Goal: Transaction & Acquisition: Obtain resource

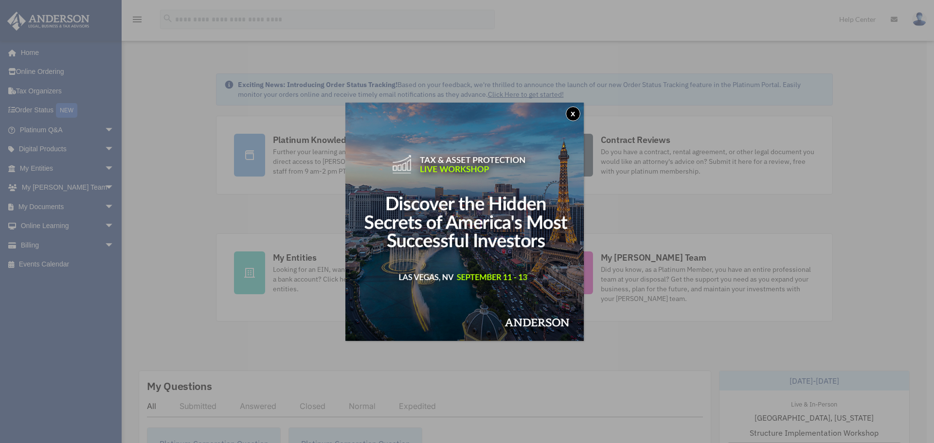
click at [577, 118] on button "x" at bounding box center [573, 114] width 15 height 15
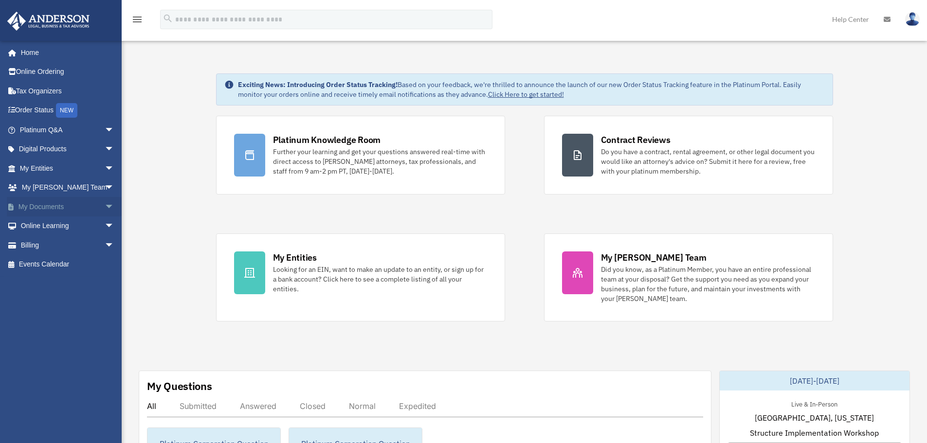
click at [37, 202] on link "My Documents arrow_drop_down" at bounding box center [68, 206] width 122 height 19
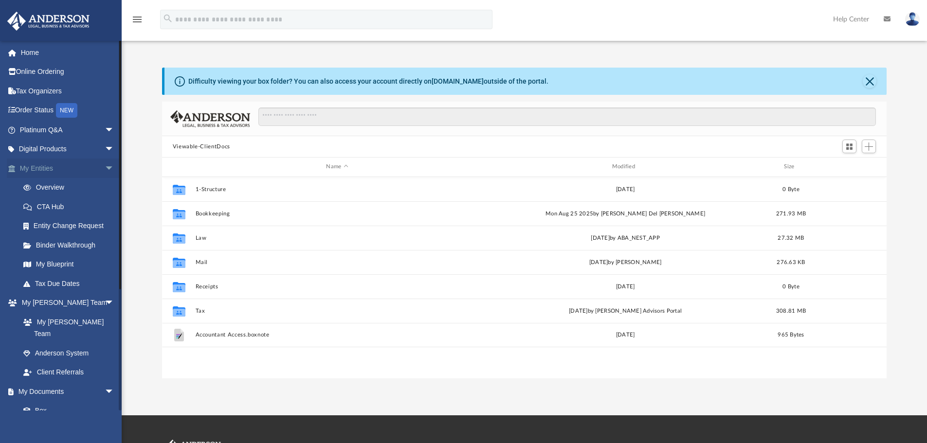
click at [105, 168] on span "arrow_drop_down" at bounding box center [114, 169] width 19 height 20
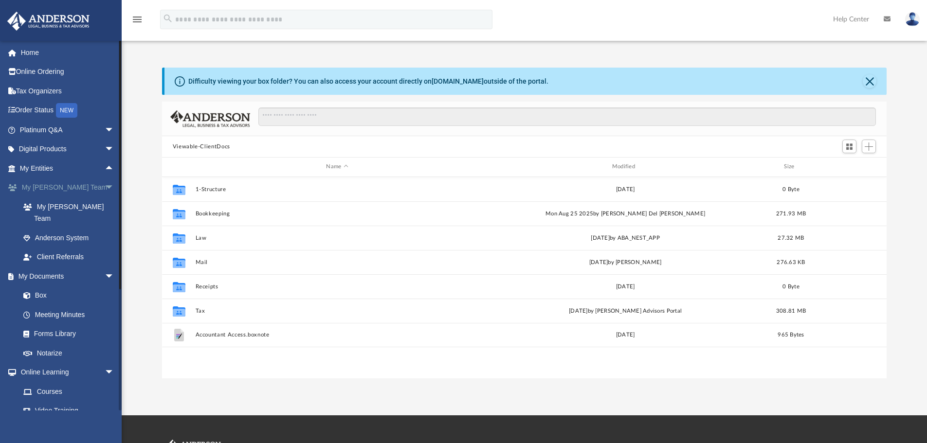
click at [105, 188] on span "arrow_drop_down" at bounding box center [114, 188] width 19 height 20
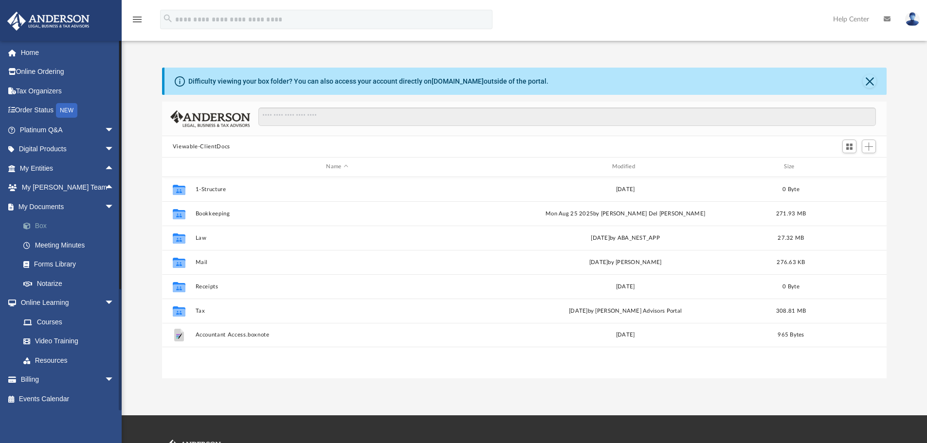
click at [37, 229] on link "Box" at bounding box center [71, 226] width 115 height 19
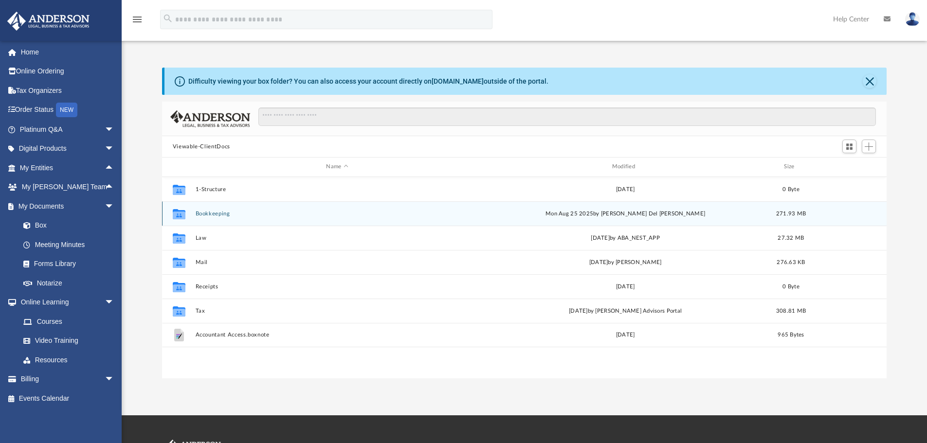
click at [202, 212] on button "Bookkeeping" at bounding box center [337, 214] width 284 height 6
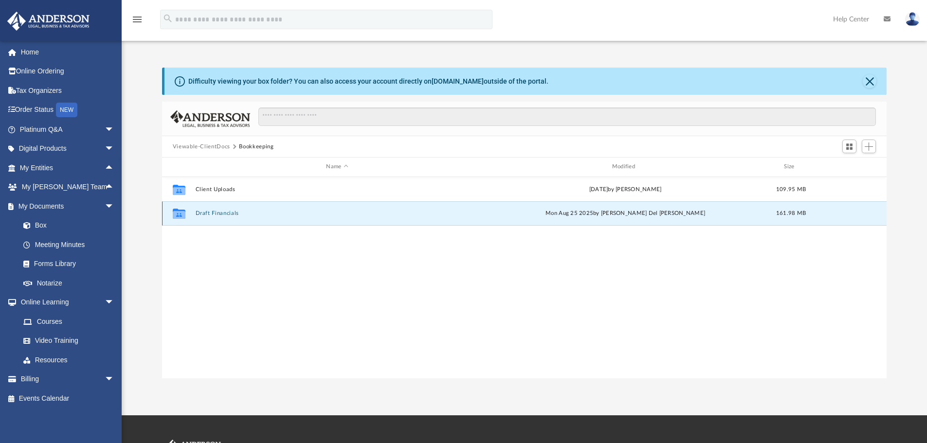
click at [220, 211] on button "Draft Financials" at bounding box center [337, 213] width 284 height 6
click at [216, 212] on button "Passel Corp" at bounding box center [337, 213] width 284 height 6
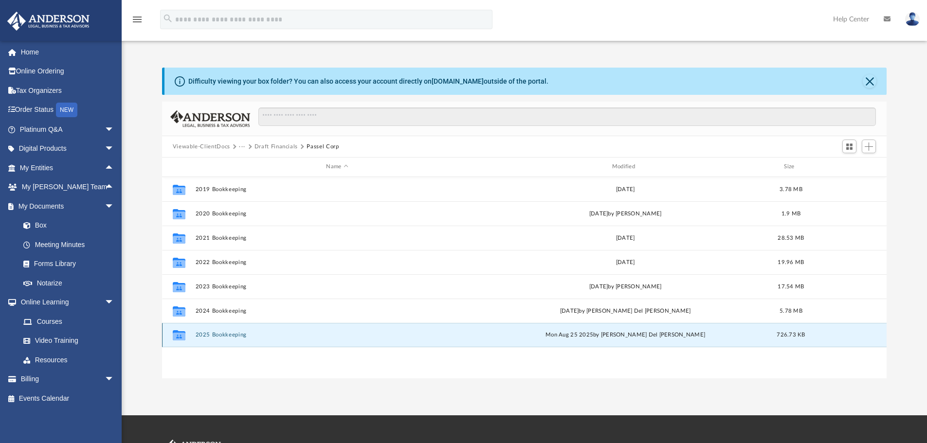
click at [223, 335] on button "2025 Bookkeeping" at bounding box center [337, 335] width 284 height 6
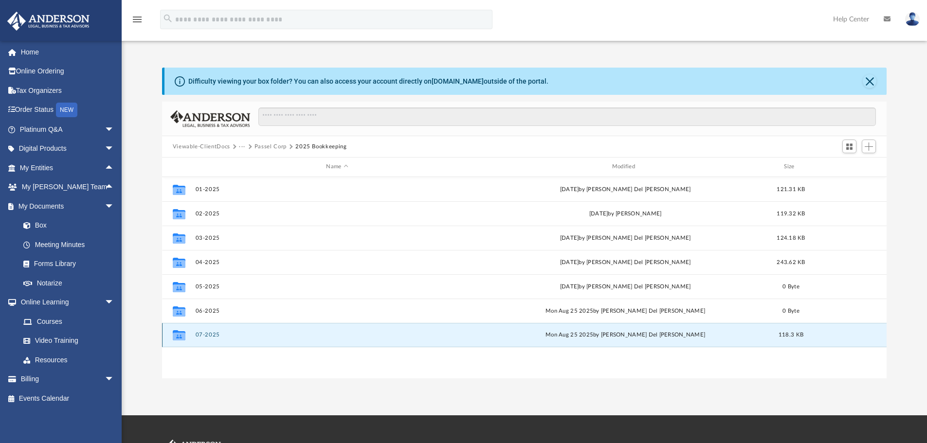
click at [204, 335] on button "07-2025" at bounding box center [337, 335] width 284 height 6
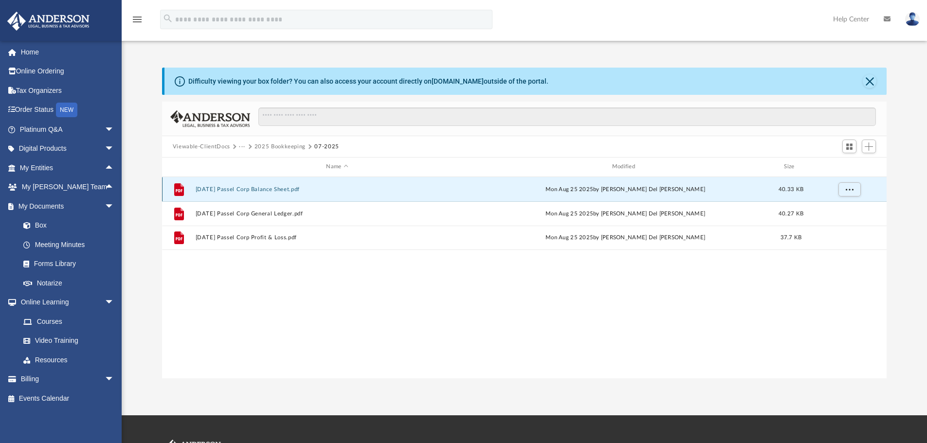
click at [265, 188] on button "2025.07.31 Passel Corp Balance Sheet.pdf" at bounding box center [337, 189] width 284 height 6
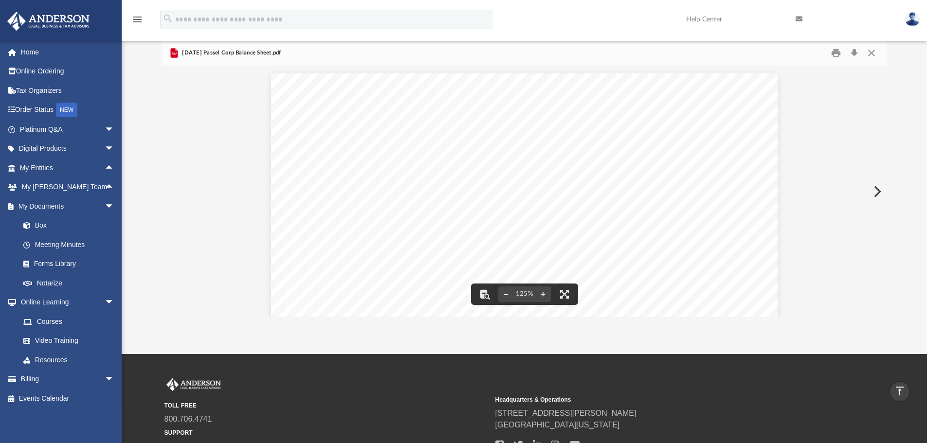
scroll to position [0, 0]
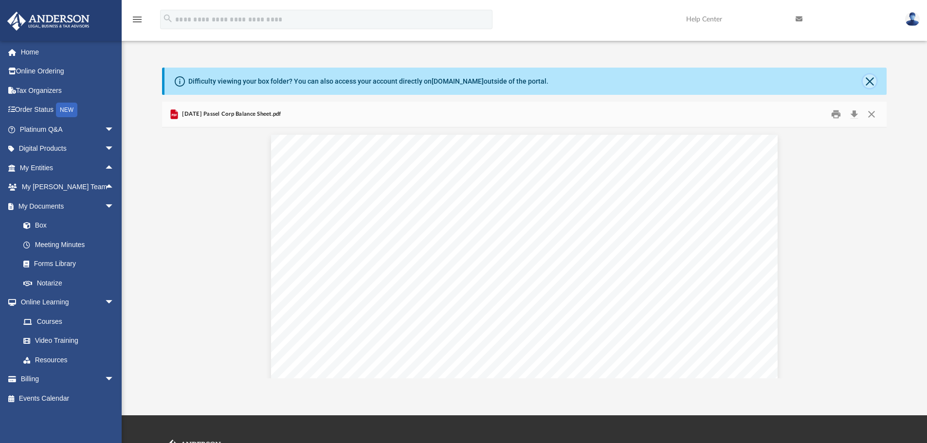
click at [870, 78] on button "Close" at bounding box center [870, 81] width 14 height 14
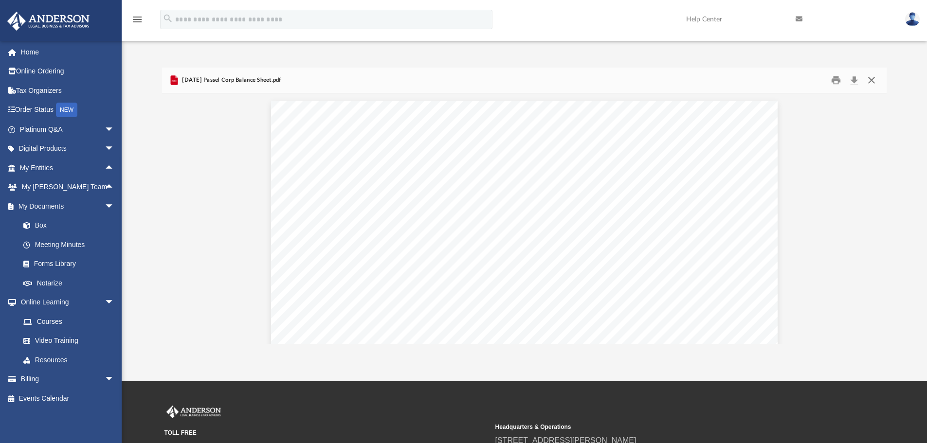
click at [872, 79] on button "Close" at bounding box center [872, 80] width 18 height 15
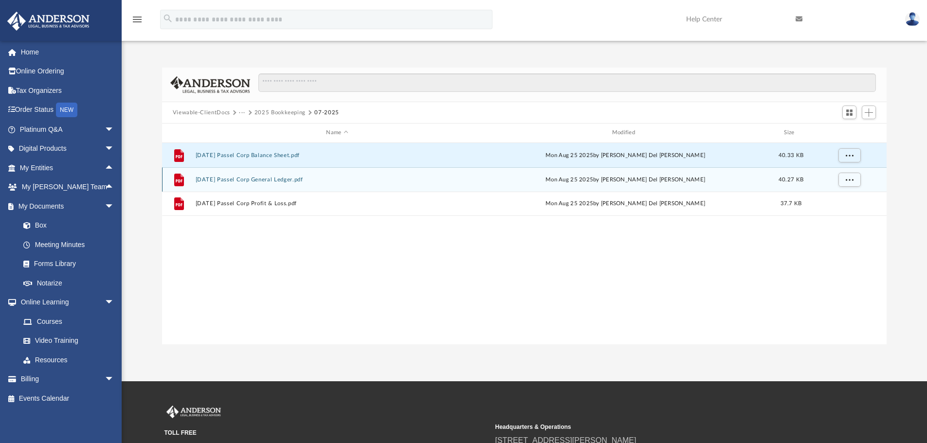
click at [242, 179] on button "2025.07.31 Passel Corp General Ledger.pdf" at bounding box center [337, 180] width 284 height 6
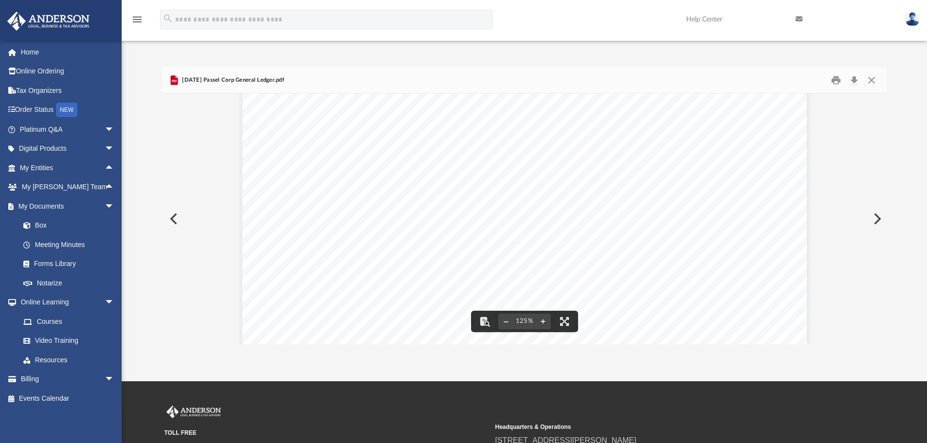
scroll to position [292, 0]
click at [872, 79] on button "Close" at bounding box center [872, 80] width 18 height 15
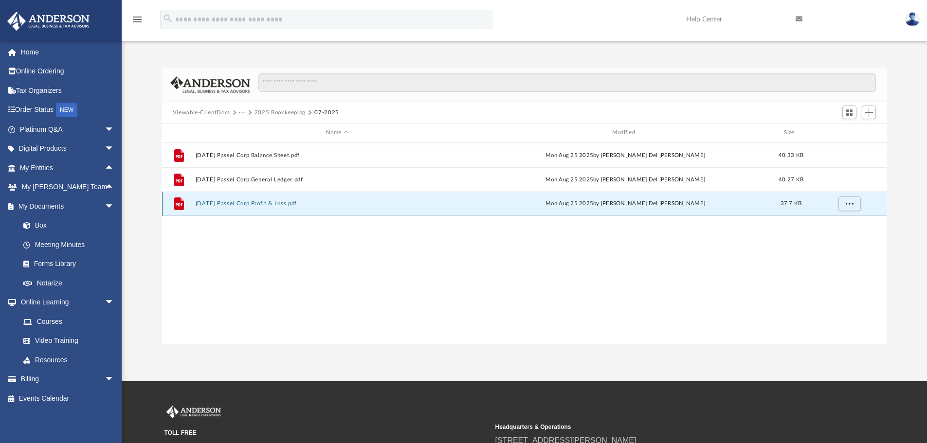
click at [262, 202] on button "2025.07.31 Passel Corp Profit & Loss.pdf" at bounding box center [337, 204] width 284 height 6
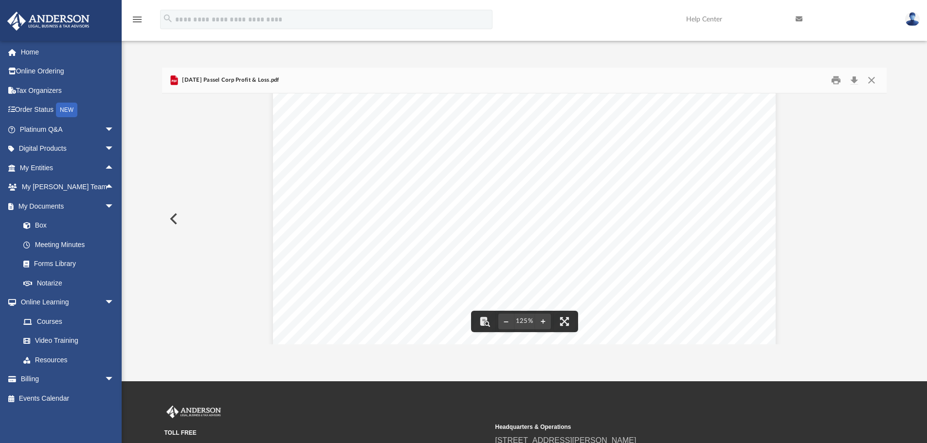
scroll to position [97, 0]
click at [871, 79] on button "Close" at bounding box center [872, 80] width 18 height 15
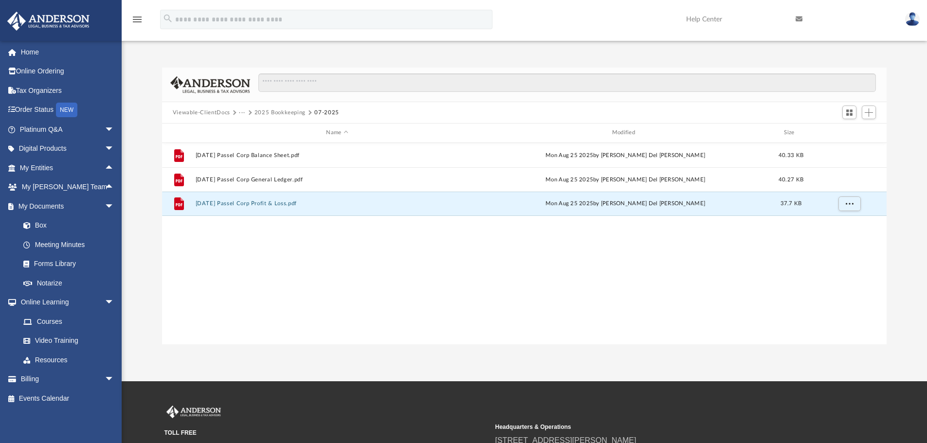
click at [273, 110] on button "2025 Bookkeeping" at bounding box center [280, 113] width 51 height 9
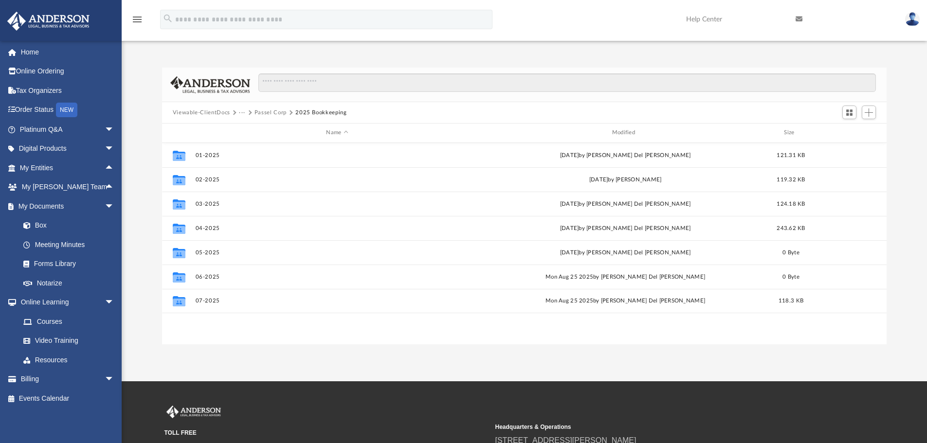
click at [276, 112] on button "Passel Corp" at bounding box center [271, 113] width 32 height 9
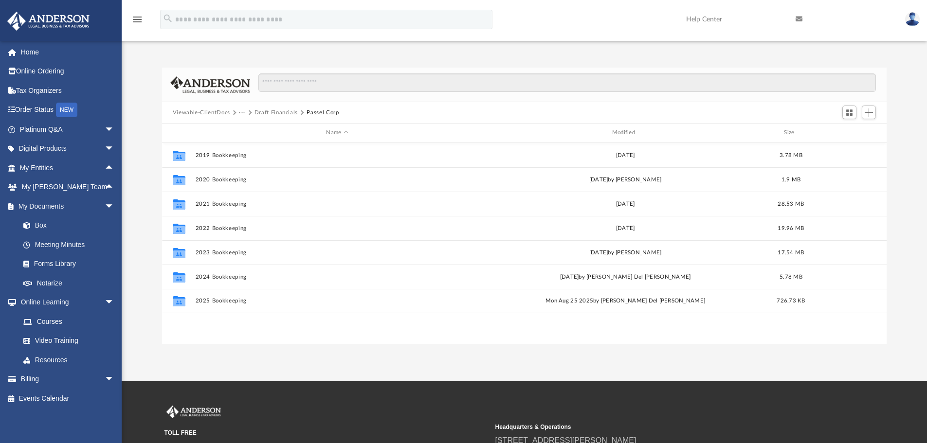
click at [279, 111] on button "Draft Financials" at bounding box center [276, 113] width 43 height 9
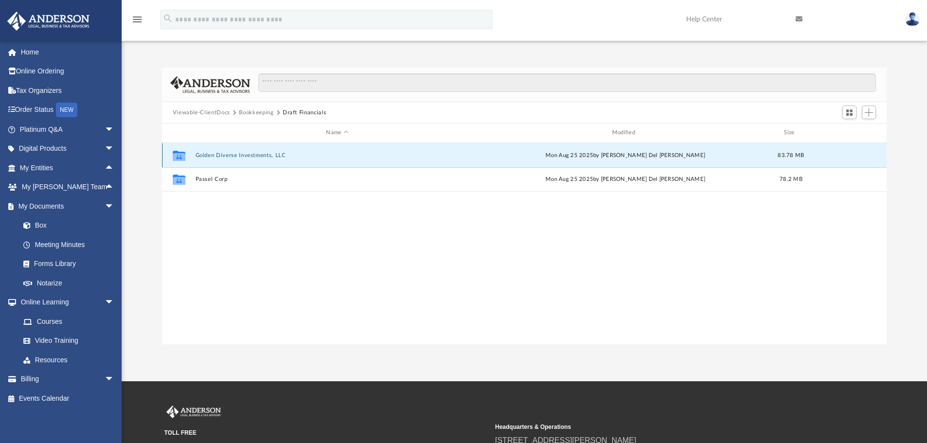
click at [213, 154] on button "Golden Diverse Investments, LLC" at bounding box center [337, 155] width 284 height 6
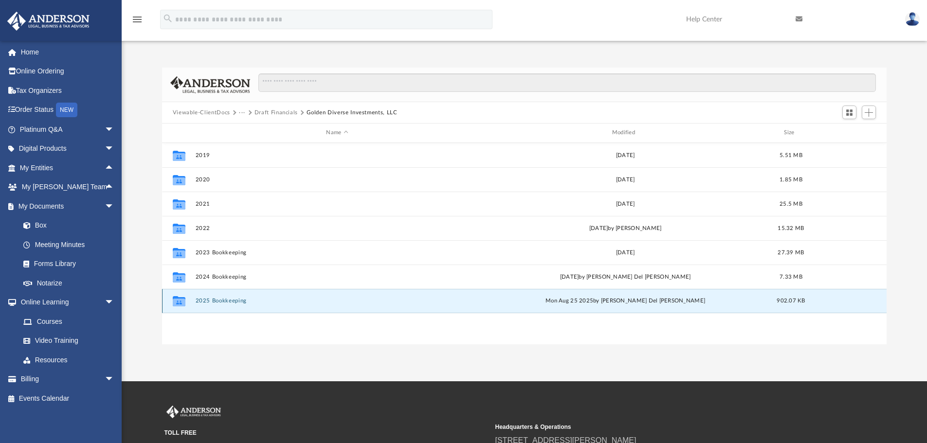
click at [217, 299] on button "2025 Bookkeeping" at bounding box center [337, 301] width 284 height 6
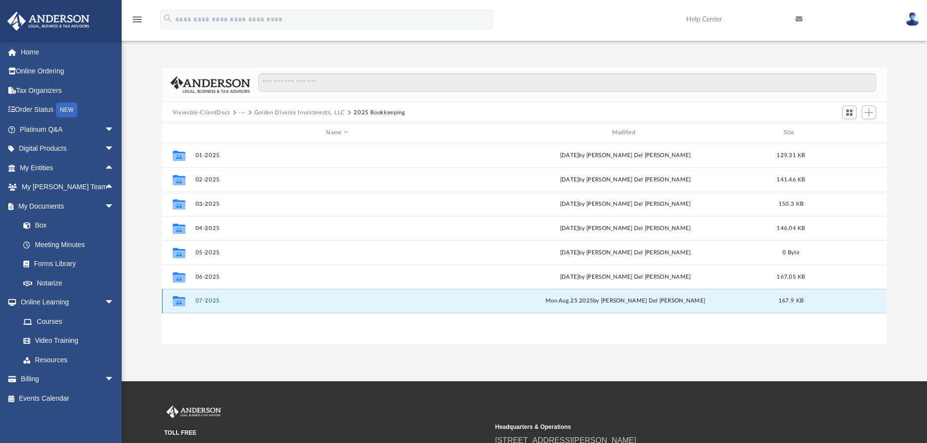
click at [206, 300] on button "07-2025" at bounding box center [337, 301] width 284 height 6
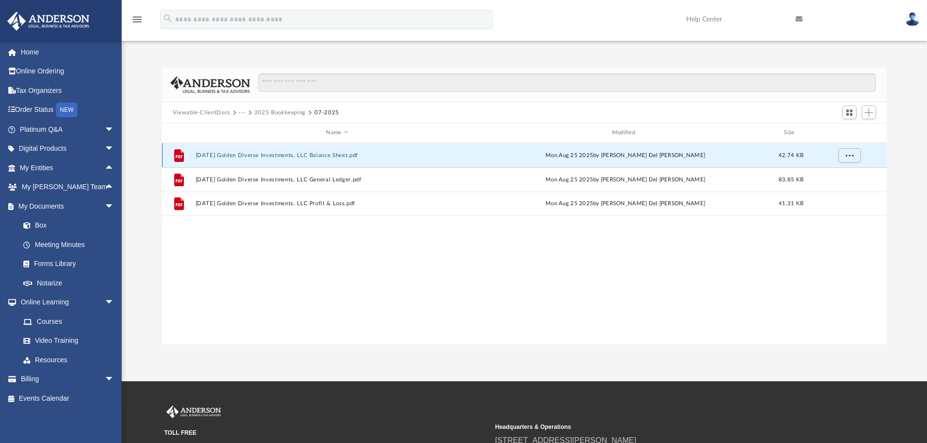
click at [266, 154] on button "2025.07.31 Golden Diverse Investments, LLC Balance Sheet.pdf" at bounding box center [337, 155] width 284 height 6
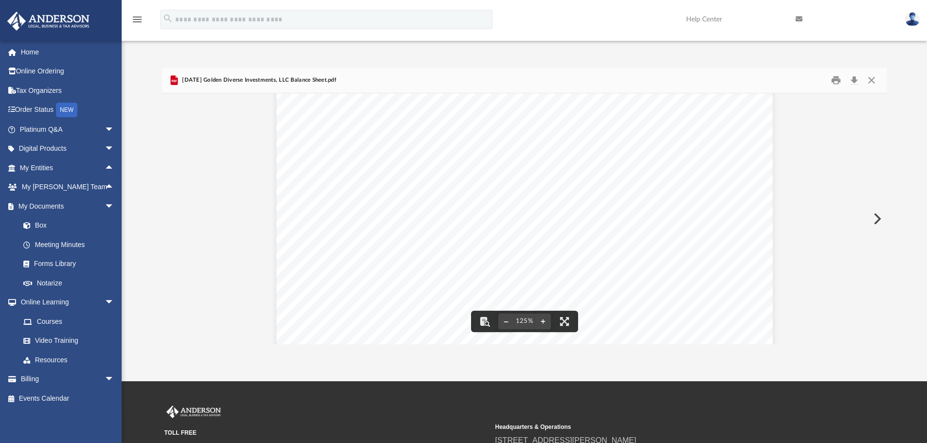
scroll to position [146, 0]
click at [376, 238] on div "Golden Diverse Investments, L.L.C. Balance Sheet As of July 31, 2025 Cash Basis…" at bounding box center [524, 276] width 496 height 642
click at [872, 80] on button "Close" at bounding box center [872, 80] width 18 height 15
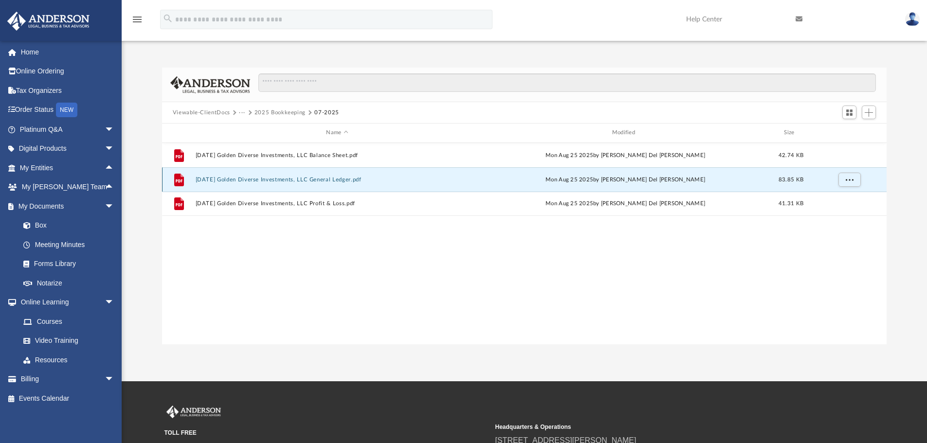
click at [246, 178] on button "2025.07.31 Golden Diverse Investments, LLC General Ledger.pdf" at bounding box center [337, 180] width 284 height 6
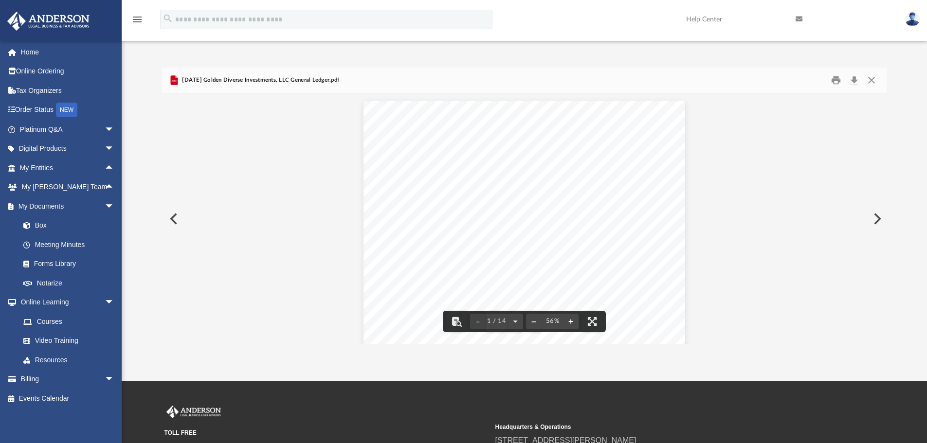
click at [571, 323] on button "File preview" at bounding box center [571, 321] width 16 height 21
click at [572, 323] on button "File preview" at bounding box center [571, 321] width 16 height 21
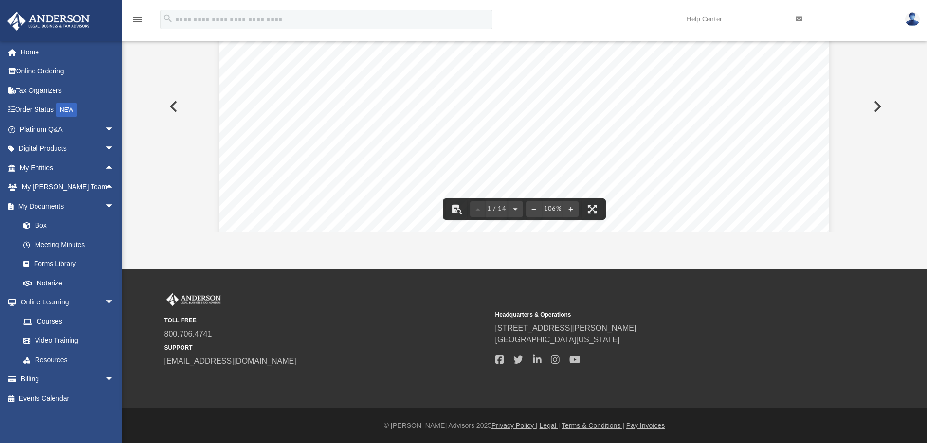
drag, startPoint x: 490, startPoint y: 88, endPoint x: 507, endPoint y: 108, distance: 26.6
click at [496, 117] on div "**********" at bounding box center [524, 223] width 610 height 471
click at [878, 105] on button "Preview" at bounding box center [876, 106] width 21 height 27
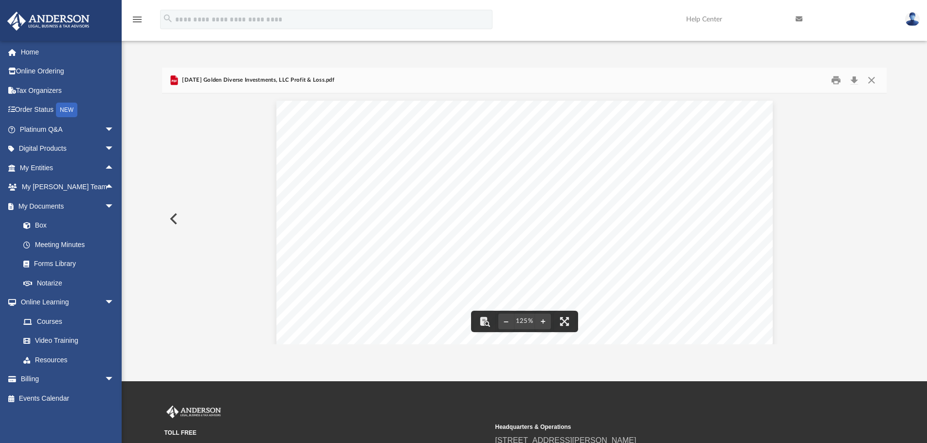
click at [552, 220] on div "Golden Diverse Investments, L.L.C. Profit and Loss January - July, 2025 Cash Ba…" at bounding box center [524, 422] width 496 height 642
click at [173, 221] on button "Preview" at bounding box center [172, 218] width 21 height 27
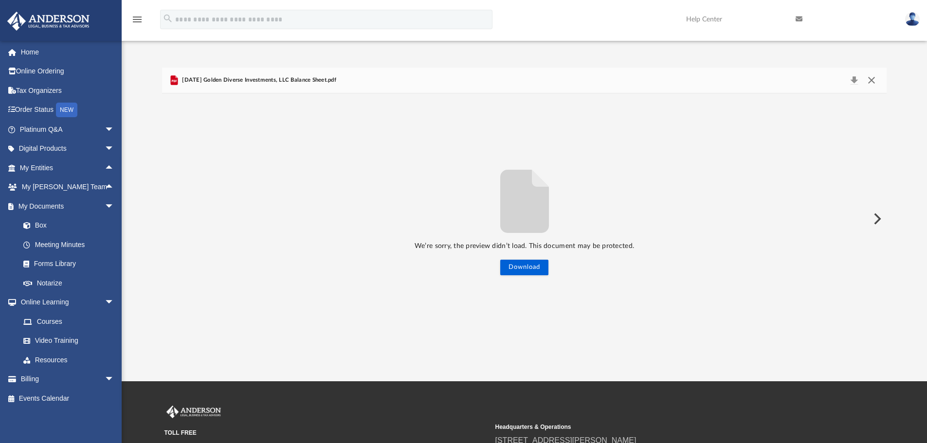
click at [872, 79] on button "Close" at bounding box center [872, 80] width 18 height 14
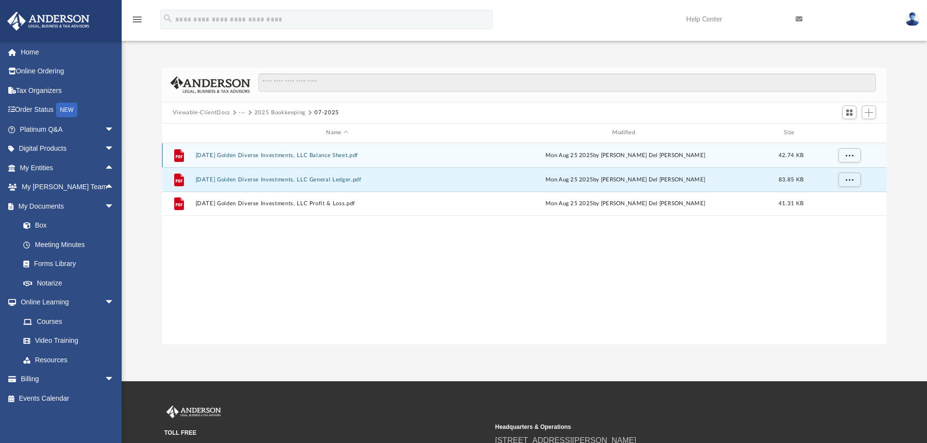
click at [235, 155] on button "2025.07.31 Golden Diverse Investments, LLC Balance Sheet.pdf" at bounding box center [337, 155] width 284 height 6
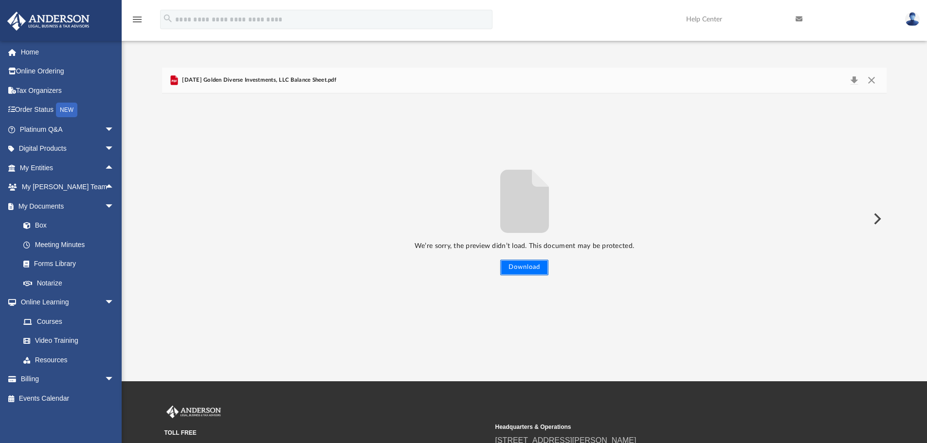
click at [523, 266] on button "Download" at bounding box center [524, 268] width 48 height 16
click at [874, 80] on button "Close" at bounding box center [872, 80] width 18 height 14
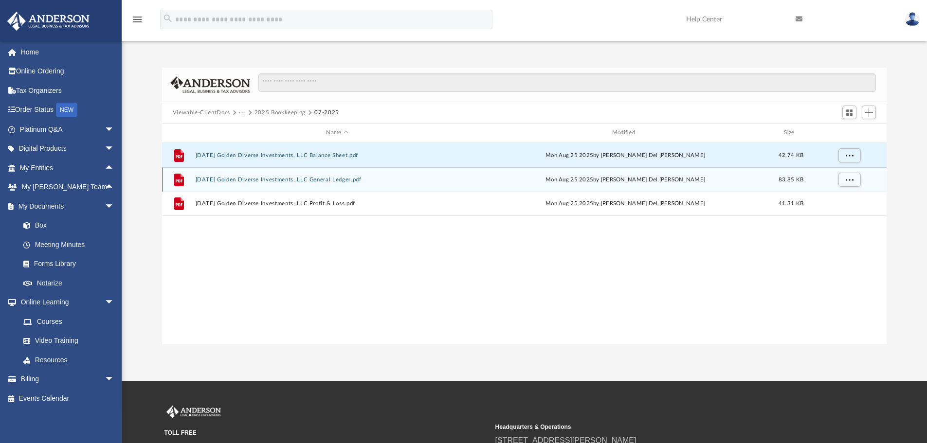
click at [753, 183] on div "Mon Aug 25 2025 by Ruby Del Prado" at bounding box center [625, 179] width 284 height 9
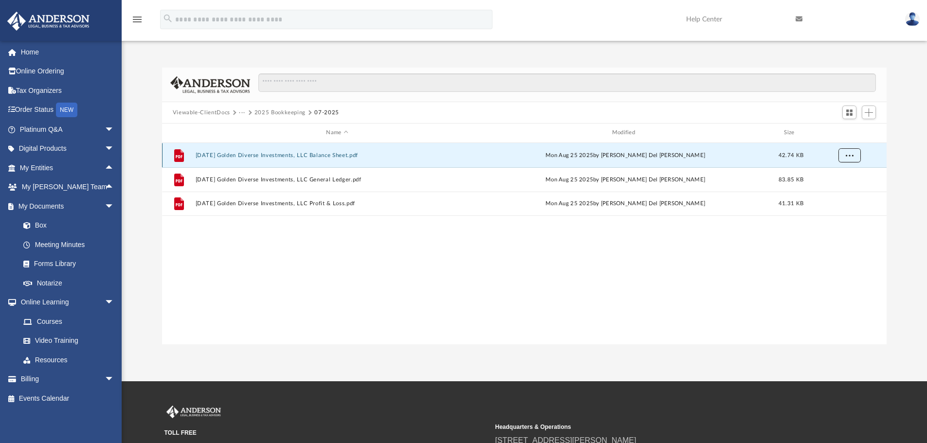
click at [850, 153] on span "More options" at bounding box center [849, 154] width 8 height 5
click at [836, 176] on li "Preview" at bounding box center [840, 175] width 28 height 10
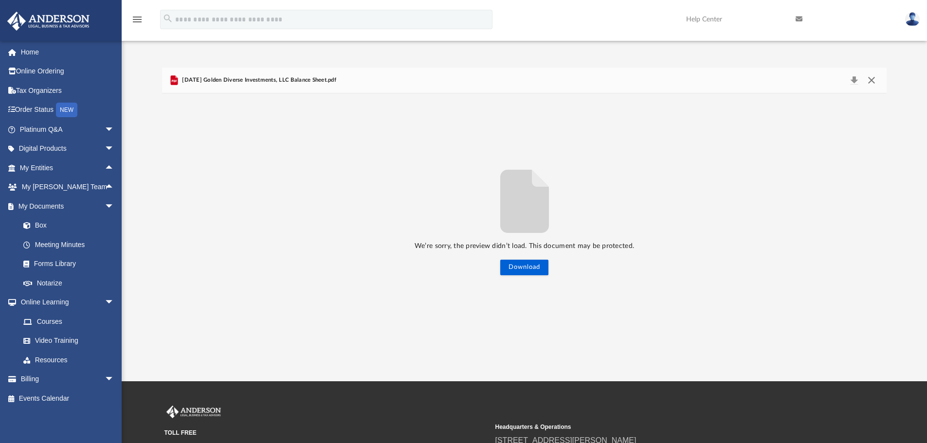
click at [873, 78] on button "Close" at bounding box center [872, 80] width 18 height 14
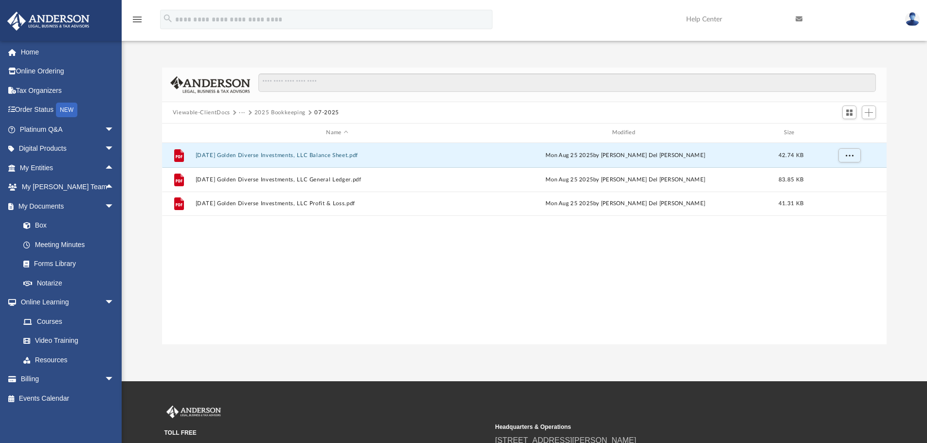
click at [255, 112] on button "2025 Bookkeeping" at bounding box center [280, 113] width 51 height 9
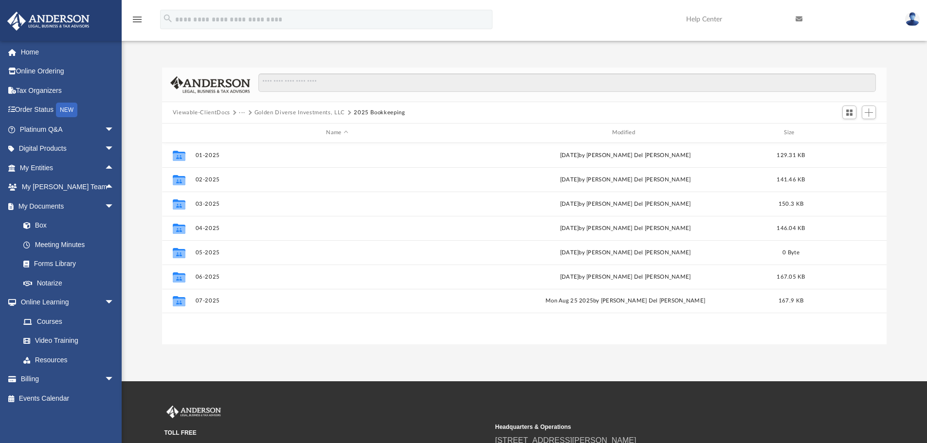
click at [256, 111] on button "Golden Diverse Investments, LLC" at bounding box center [300, 113] width 91 height 9
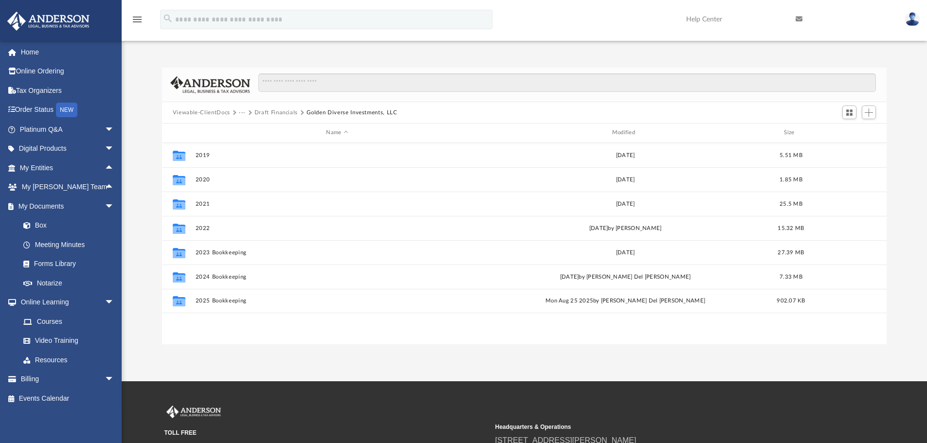
click at [283, 113] on button "Draft Financials" at bounding box center [276, 113] width 43 height 9
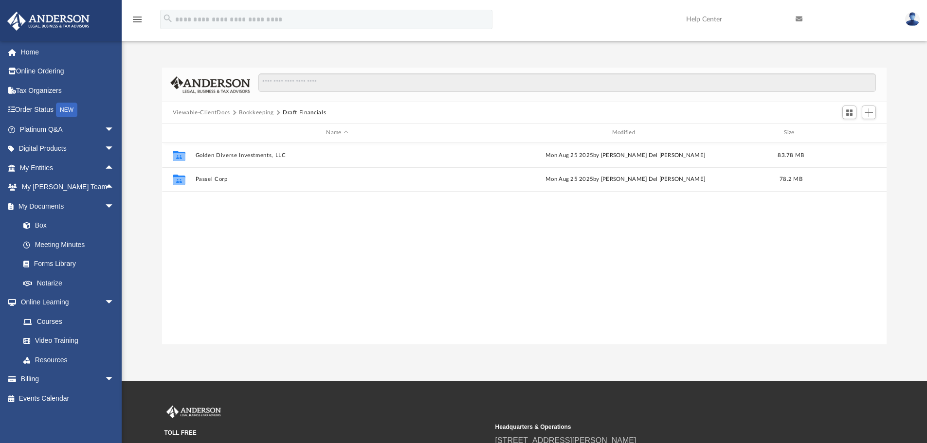
click at [245, 110] on button "Bookkeeping" at bounding box center [256, 113] width 35 height 9
click at [218, 113] on button "Viewable-ClientDocs" at bounding box center [201, 113] width 57 height 9
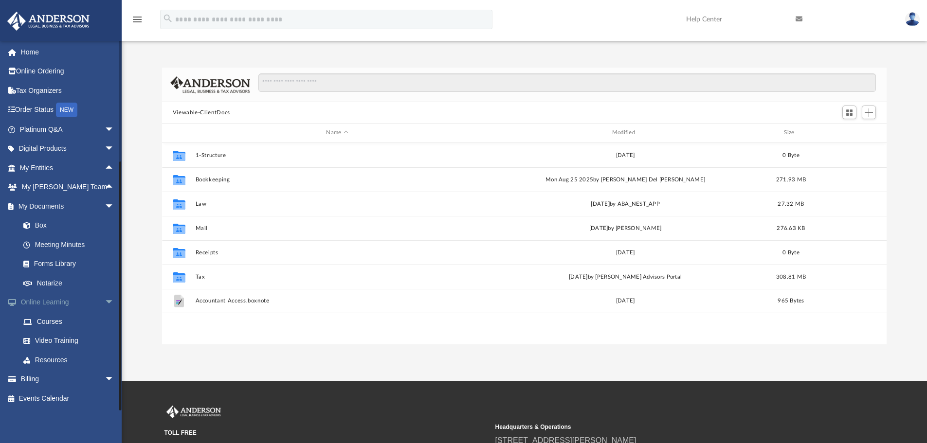
click at [105, 301] on span "arrow_drop_down" at bounding box center [114, 303] width 19 height 20
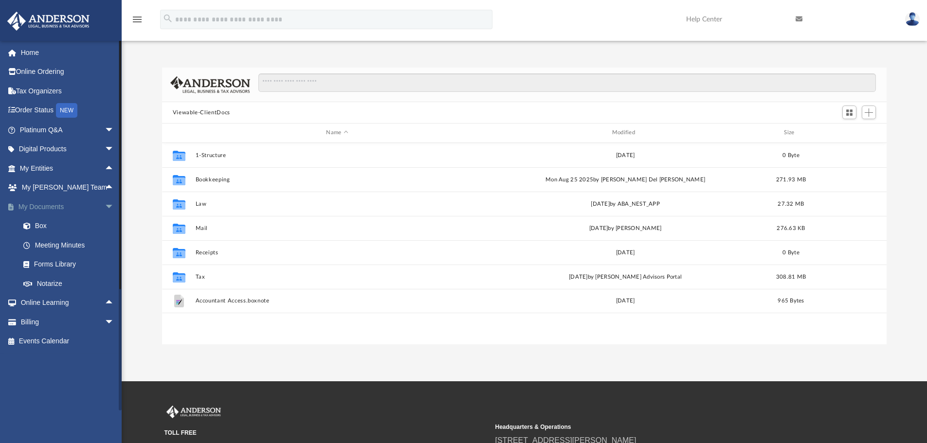
click at [105, 208] on span "arrow_drop_down" at bounding box center [114, 207] width 19 height 20
click at [105, 247] on span "arrow_drop_down" at bounding box center [114, 246] width 19 height 20
click at [62, 267] on link "$ Open Invoices" at bounding box center [71, 265] width 115 height 20
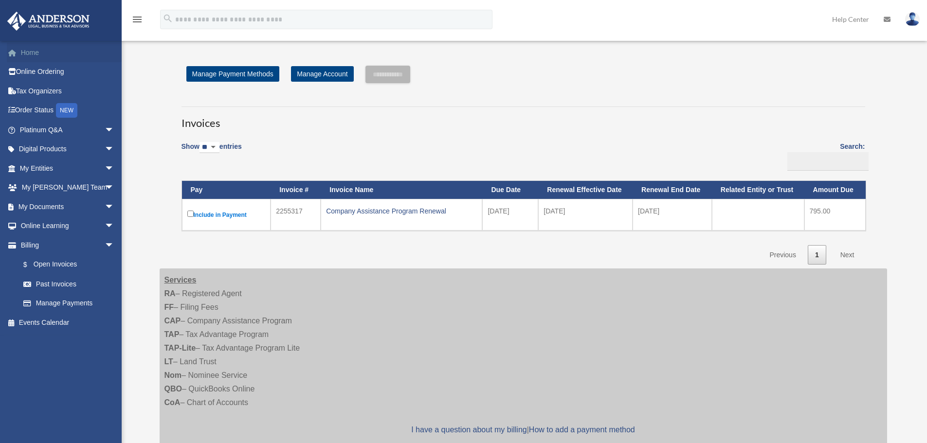
click at [40, 54] on link "Home" at bounding box center [68, 52] width 122 height 19
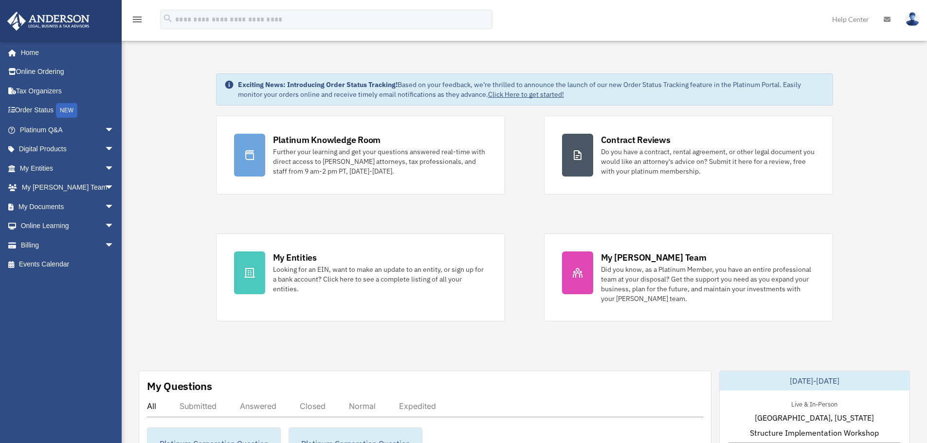
click at [911, 17] on img at bounding box center [912, 19] width 15 height 14
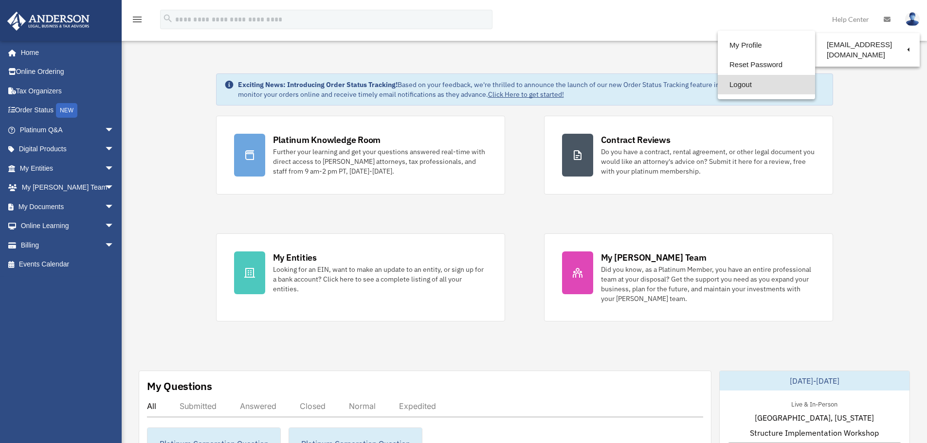
click at [743, 84] on link "Logout" at bounding box center [766, 85] width 97 height 20
